Goal: Find specific page/section: Find specific page/section

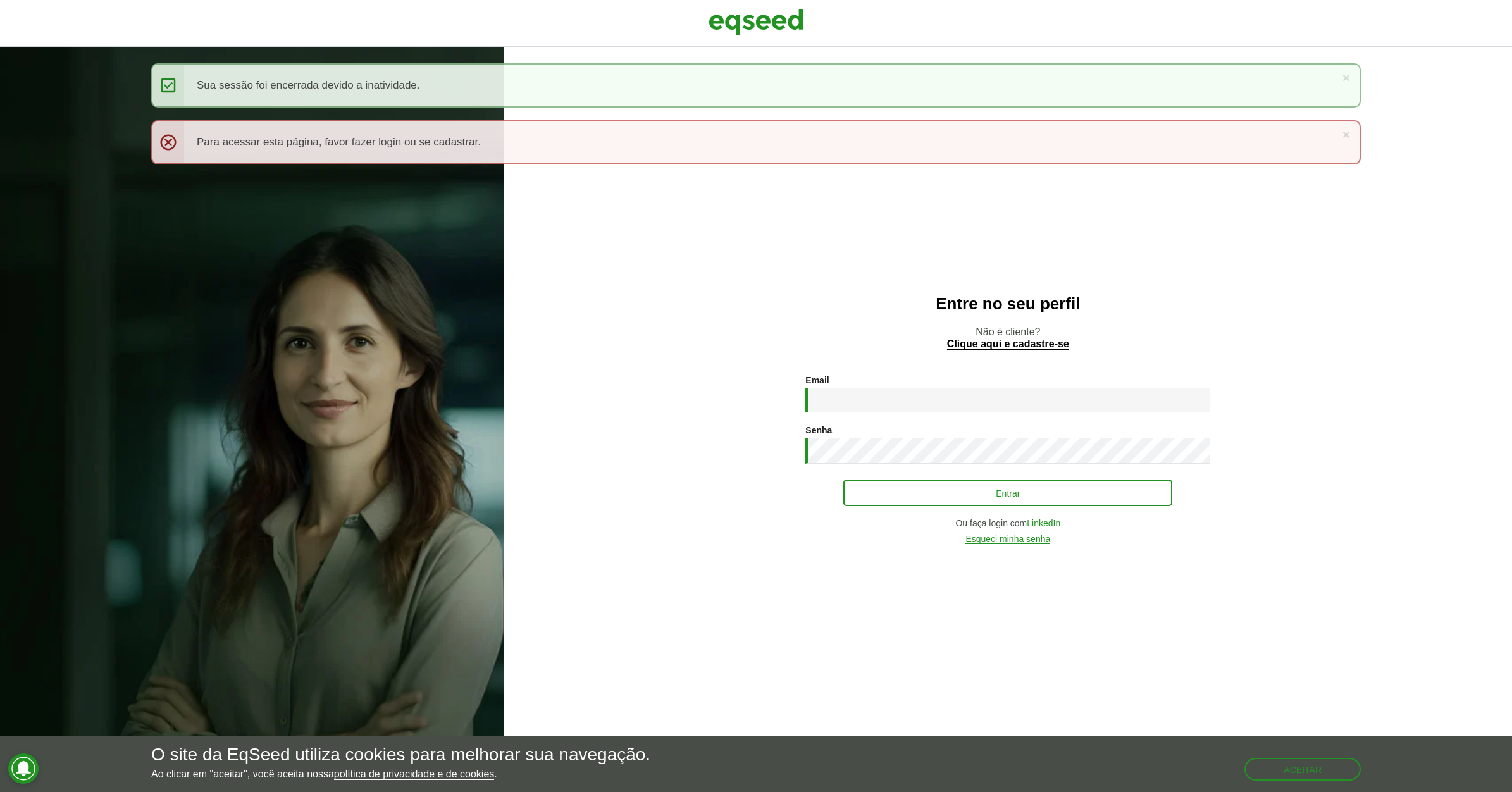
type input "**********"
click at [868, 490] on button "Entrar" at bounding box center [1008, 492] width 329 height 24
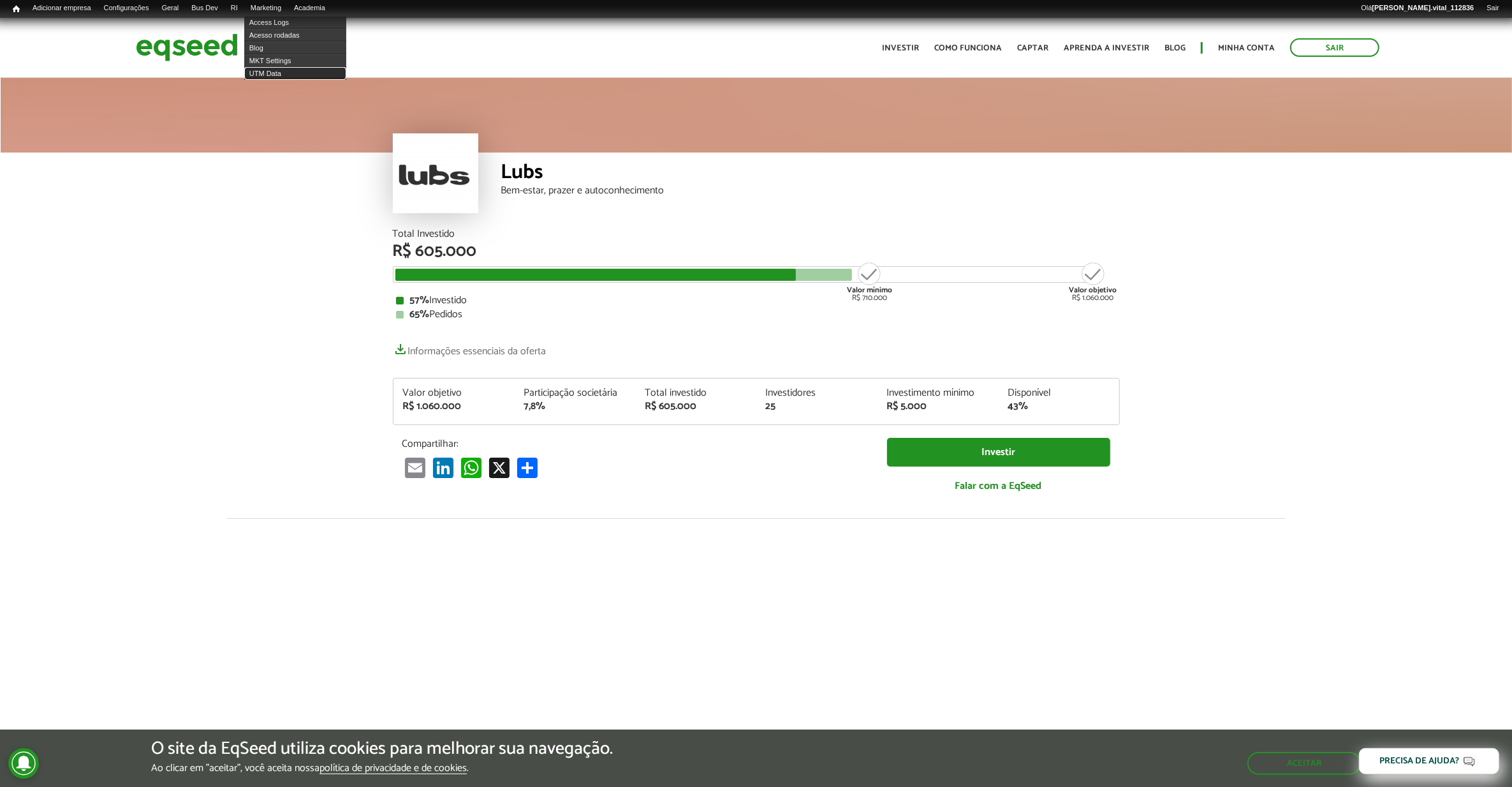
click at [284, 69] on link "UTM Data" at bounding box center [295, 73] width 102 height 13
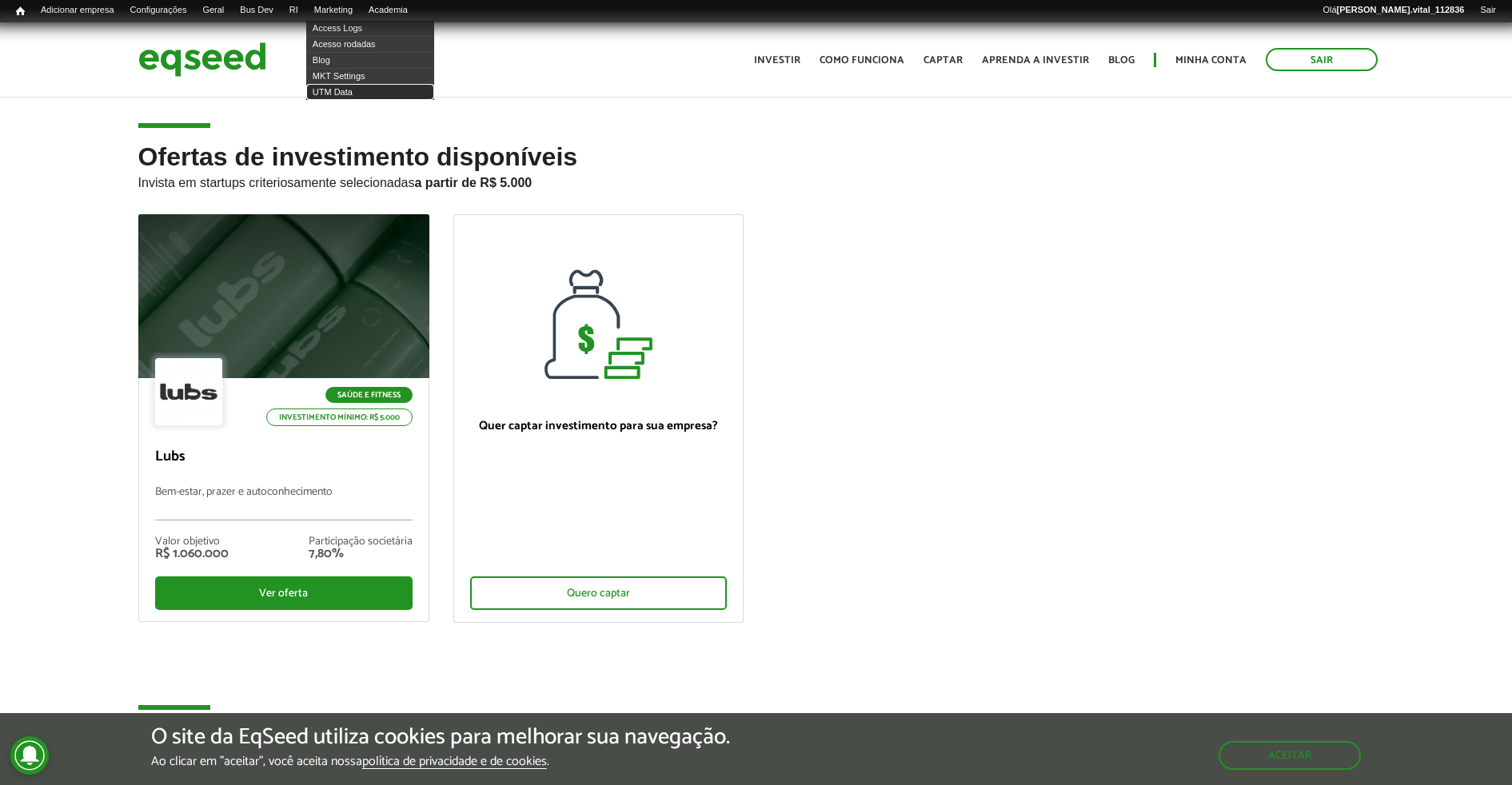
click at [356, 88] on link "UTM Data" at bounding box center [369, 92] width 128 height 16
